Goal: Information Seeking & Learning: Learn about a topic

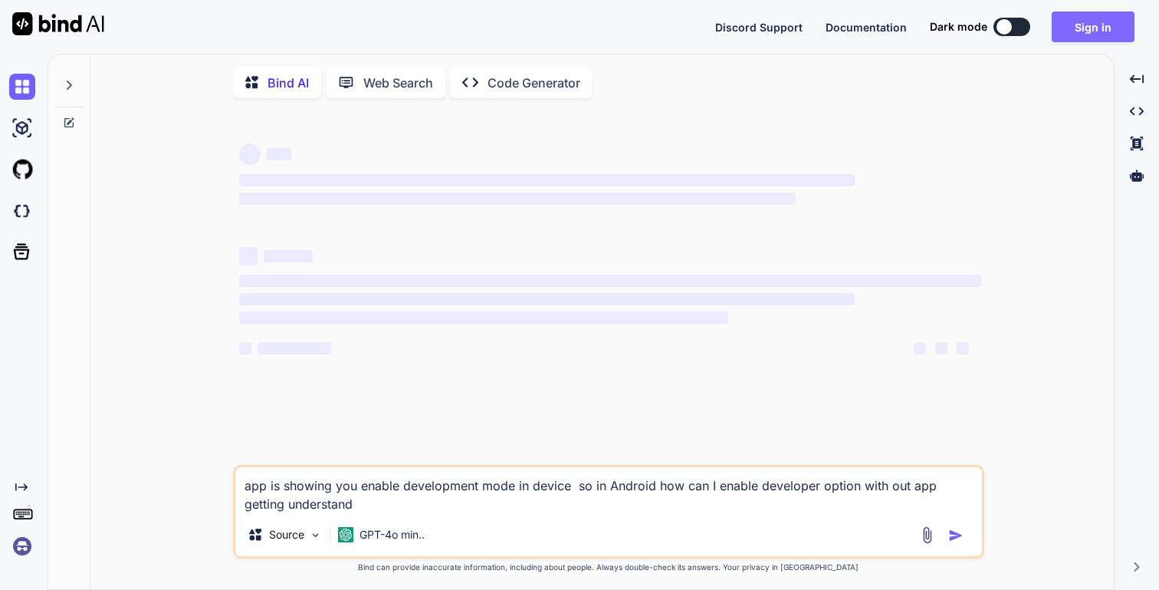
click at [1108, 39] on button "Sign in" at bounding box center [1093, 26] width 83 height 31
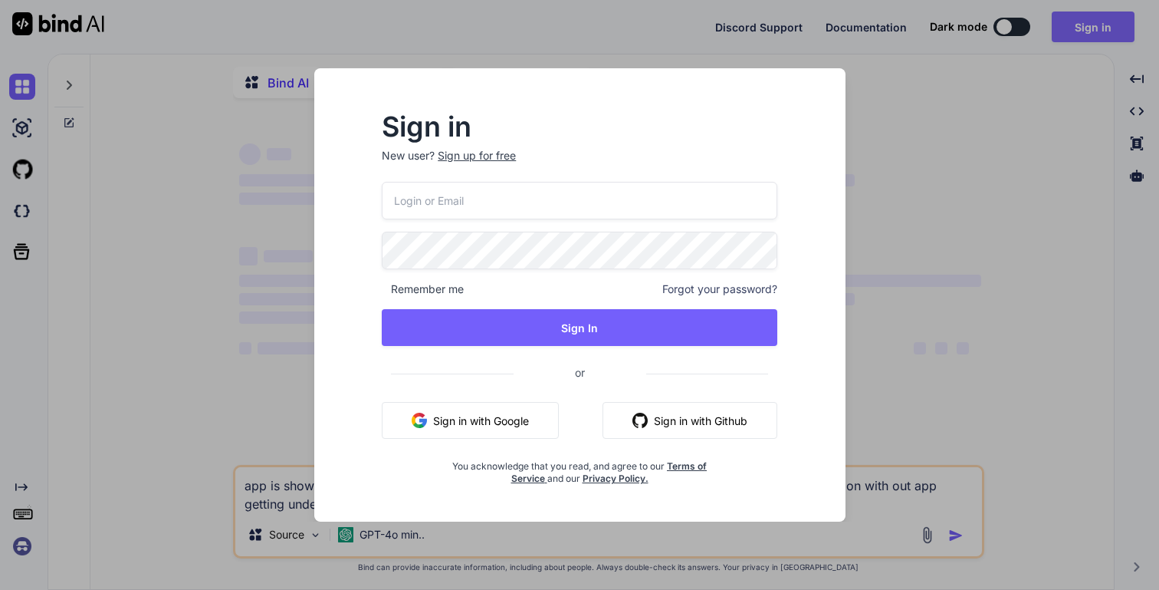
type textarea "x"
click at [506, 429] on button "Sign in with Google" at bounding box center [470, 420] width 177 height 37
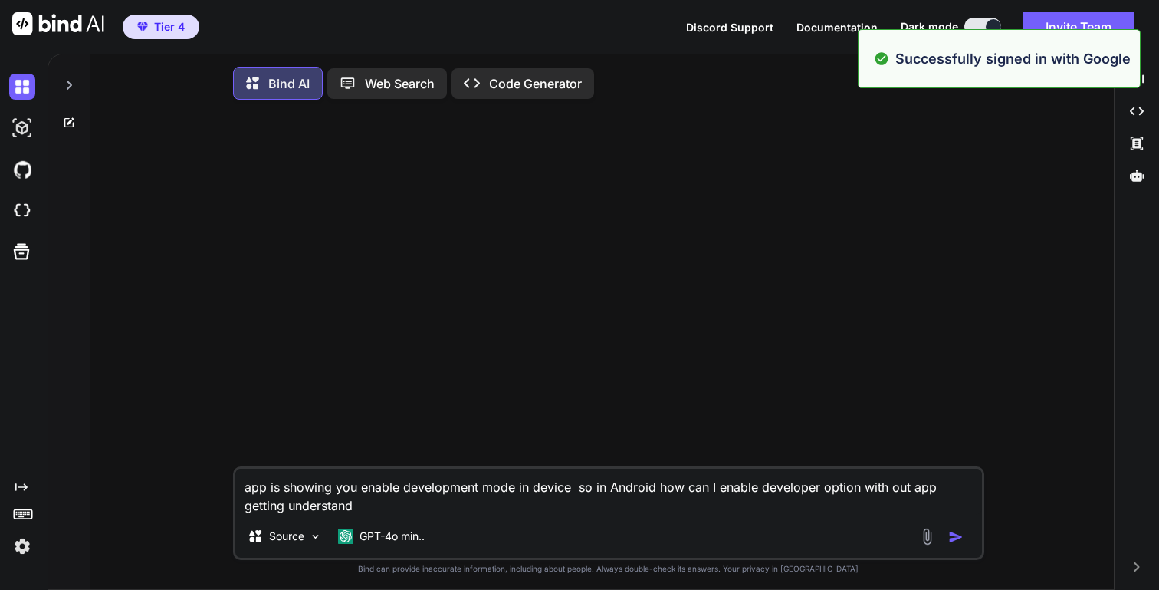
click at [74, 84] on icon at bounding box center [69, 85] width 12 height 12
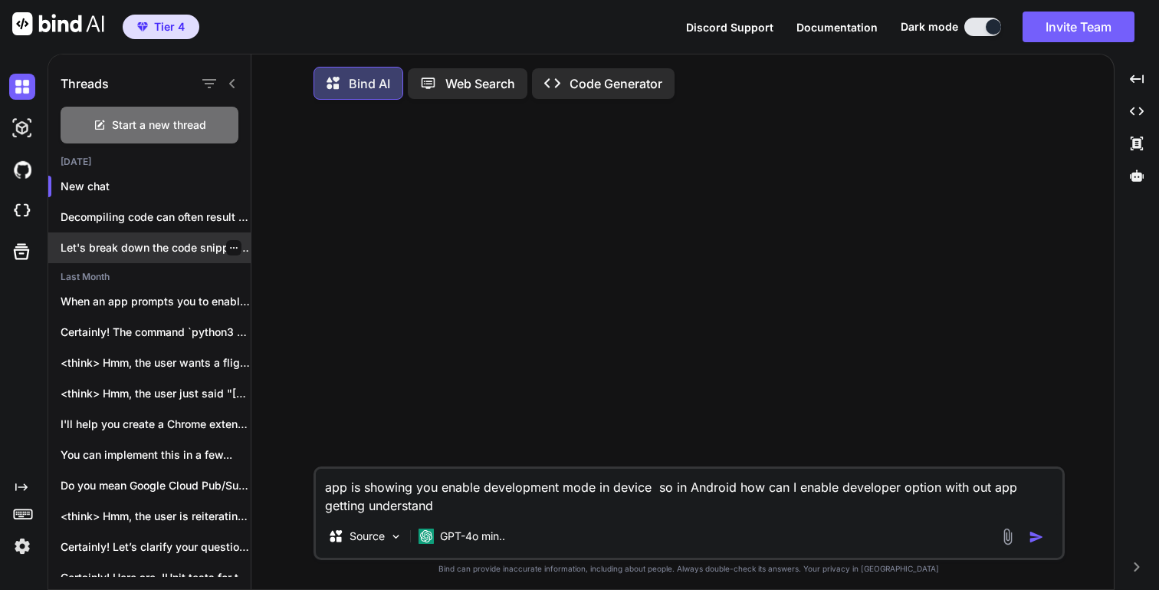
click at [157, 241] on p "Let's break down the code snippet you..." at bounding box center [156, 247] width 190 height 15
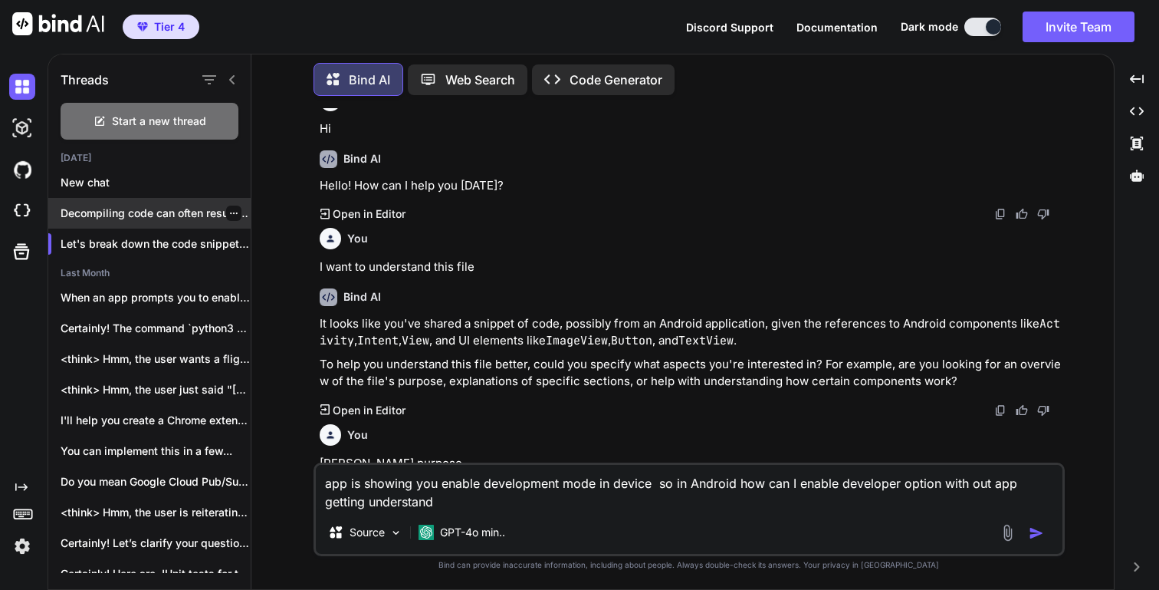
scroll to position [127, 0]
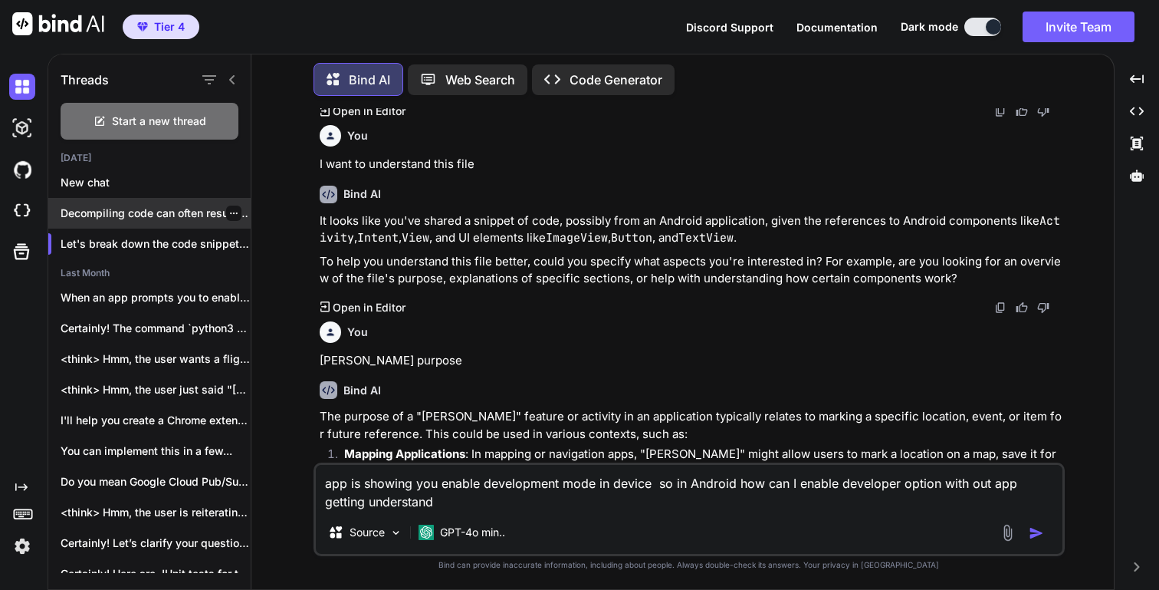
click at [156, 220] on div "Decompiling code can often result in a..." at bounding box center [149, 213] width 202 height 31
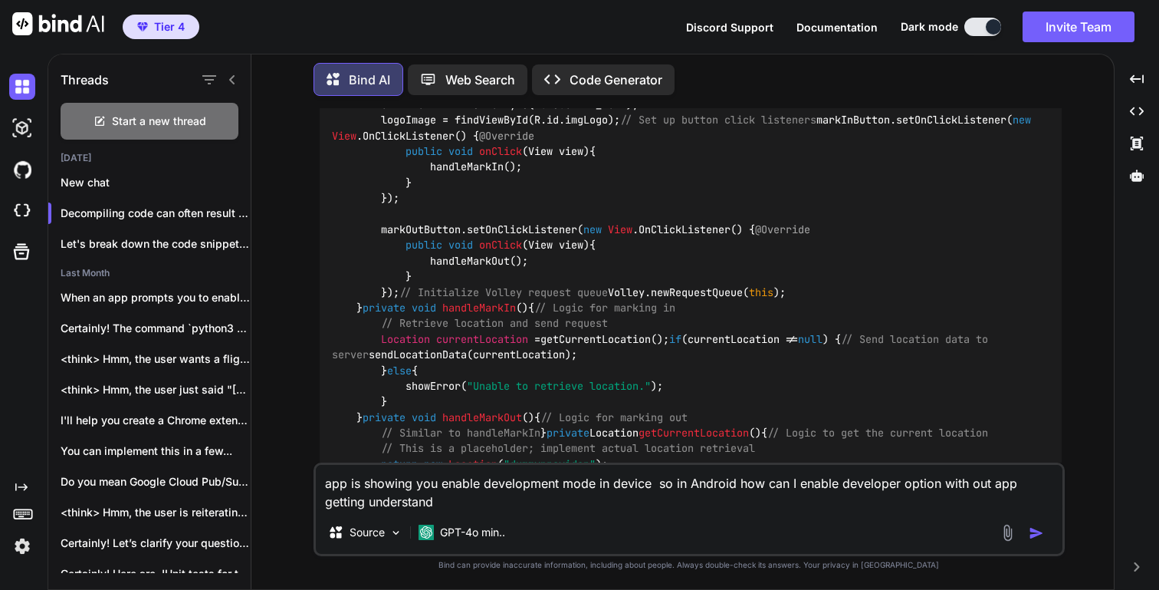
scroll to position [12853, 0]
click at [444, 232] on code "import android.app.AlertDialog; import android.content.Context; import android.…" at bounding box center [691, 286] width 718 height 813
click at [639, 35] on span "// Initialize UI components" at bounding box center [722, 28] width 166 height 14
click at [439, 233] on code "import android.app.AlertDialog; import android.content.Context; import android.…" at bounding box center [691, 286] width 718 height 813
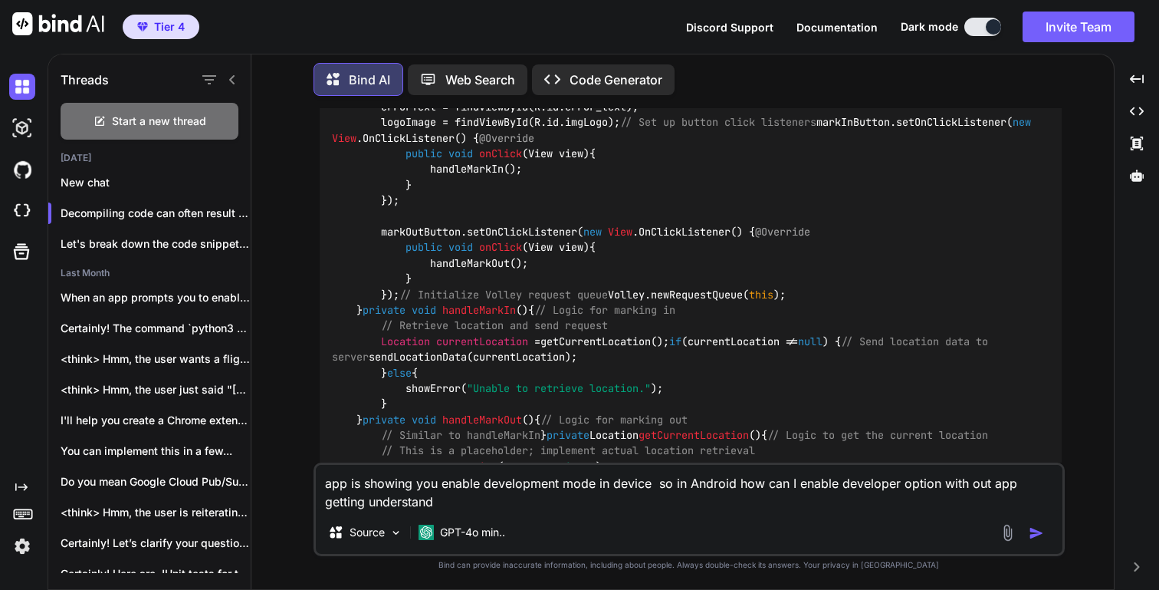
click at [404, 254] on code "import android.app.AlertDialog; import android.content.Context; import android.…" at bounding box center [691, 286] width 718 height 813
click at [423, 268] on code "import android.app.AlertDialog; import android.content.Context; import android.…" at bounding box center [691, 286] width 718 height 813
click at [433, 284] on code "import android.app.AlertDialog; import android.content.Context; import android.…" at bounding box center [691, 286] width 718 height 813
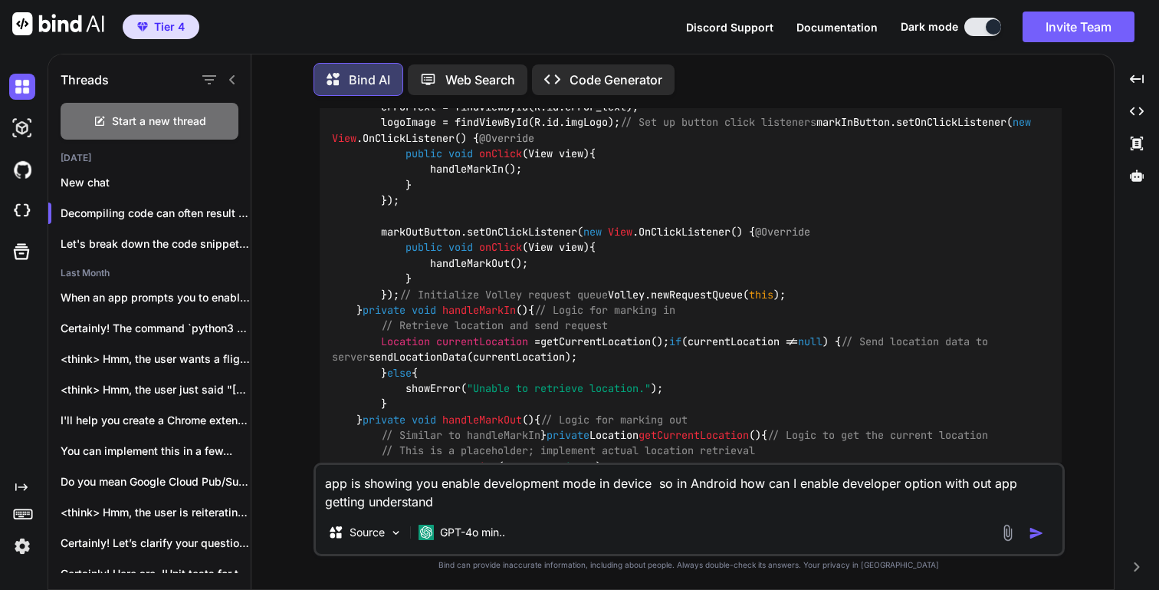
click at [433, 284] on code "import android.app.AlertDialog; import android.content.Context; import android.…" at bounding box center [691, 286] width 718 height 813
click at [416, 307] on code "import android.app.AlertDialog; import android.content.Context; import android.…" at bounding box center [691, 286] width 718 height 813
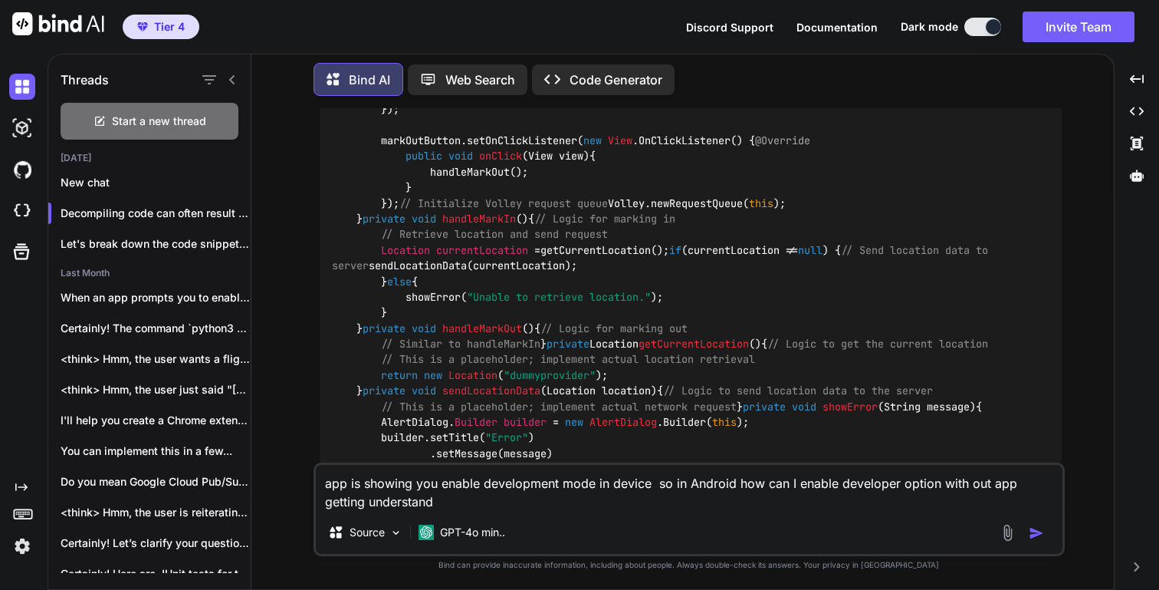
scroll to position [12943, 0]
click at [516, 273] on code "import android.app.AlertDialog; import android.content.Context; import android.…" at bounding box center [691, 195] width 718 height 813
click at [468, 315] on code "import android.app.AlertDialog; import android.content.Context; import android.…" at bounding box center [691, 195] width 718 height 813
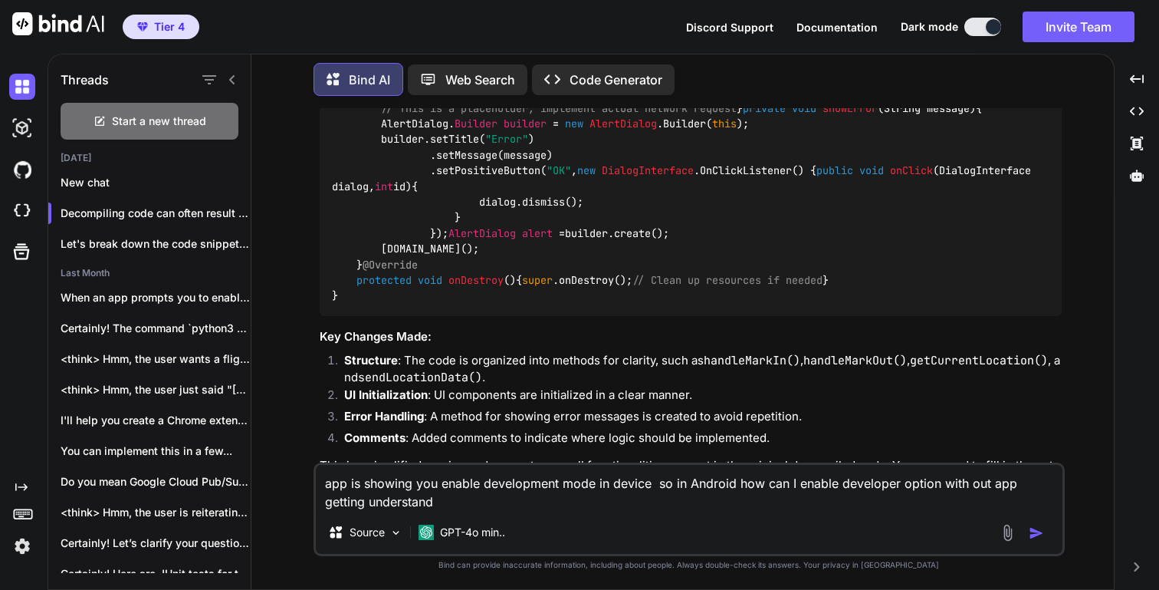
scroll to position [13244, 0]
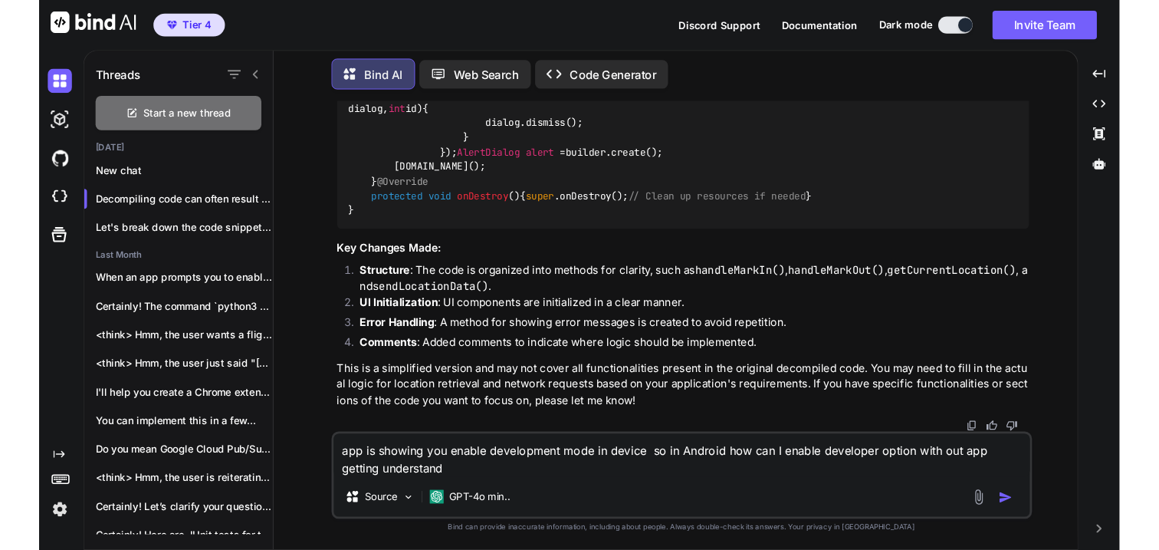
scroll to position [13991, 0]
